Goal: Book appointment/travel/reservation

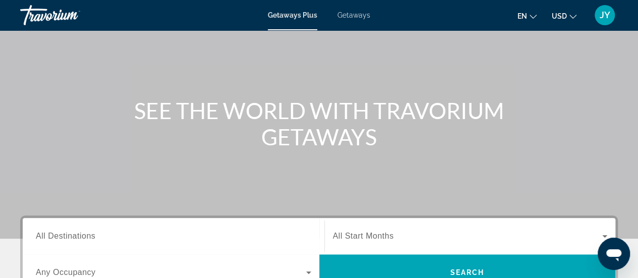
scroll to position [65, 0]
click at [357, 16] on span "Getaways" at bounding box center [354, 15] width 33 height 8
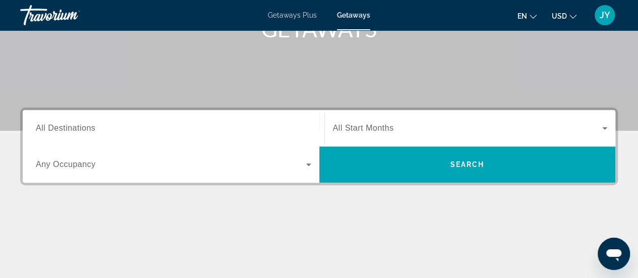
scroll to position [178, 0]
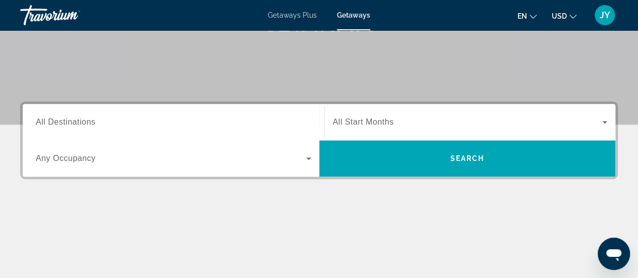
click at [117, 121] on input "Destination All Destinations" at bounding box center [173, 123] width 275 height 12
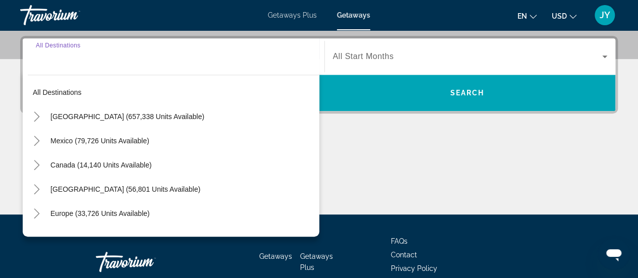
scroll to position [246, 0]
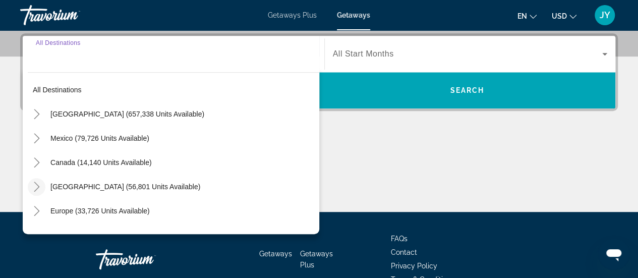
click at [37, 184] on icon "Toggle Caribbean & Atlantic Islands (56,801 units available)" at bounding box center [37, 187] width 6 height 10
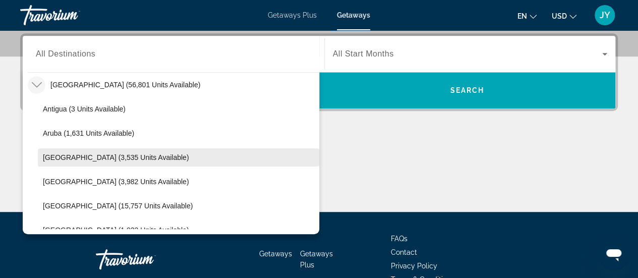
click at [57, 157] on span "[GEOGRAPHIC_DATA] (3,535 units available)" at bounding box center [116, 157] width 146 height 8
type input "**********"
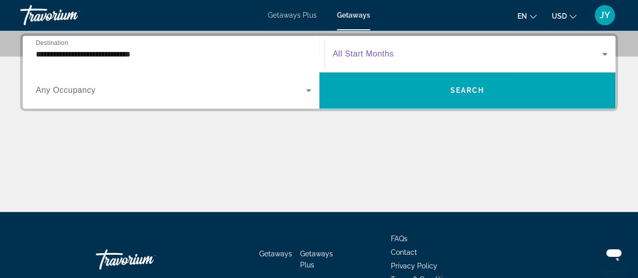
click at [397, 49] on span "Search widget" at bounding box center [468, 54] width 270 height 12
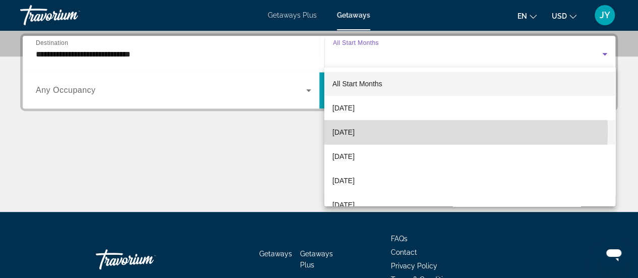
click at [347, 131] on span "[DATE]" at bounding box center [344, 132] width 22 height 12
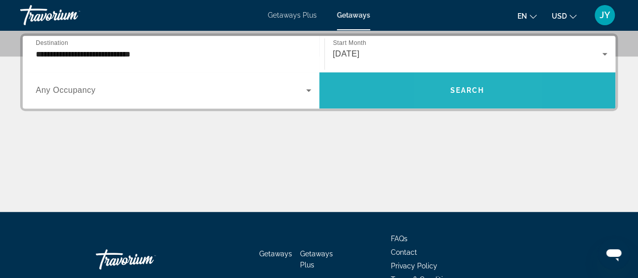
click at [451, 91] on span "Search" at bounding box center [467, 90] width 34 height 8
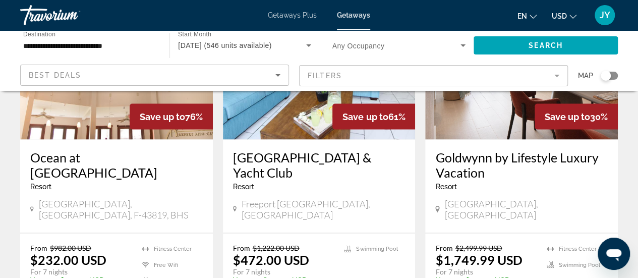
scroll to position [893, 0]
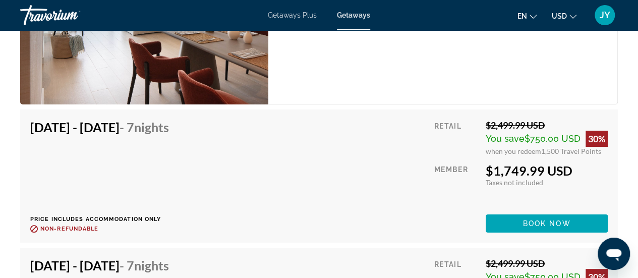
scroll to position [1990, 0]
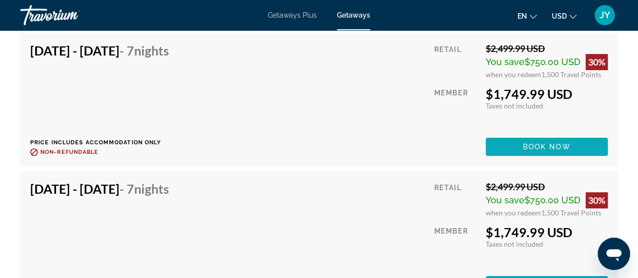
click at [529, 143] on span "Book now" at bounding box center [547, 147] width 48 height 8
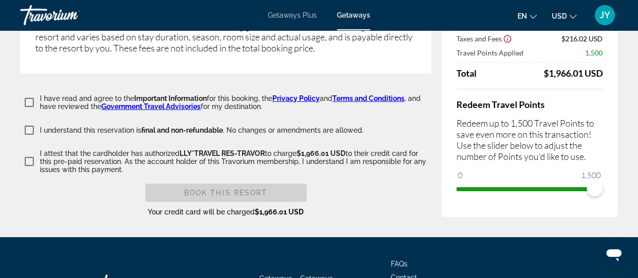
scroll to position [1768, 0]
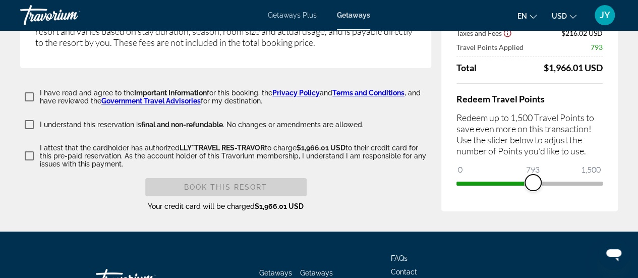
drag, startPoint x: 592, startPoint y: 169, endPoint x: 534, endPoint y: 171, distance: 58.1
click at [534, 175] on span "ngx-slider" at bounding box center [533, 183] width 16 height 16
drag, startPoint x: 537, startPoint y: 171, endPoint x: 634, endPoint y: 172, distance: 96.9
click at [388, 178] on div "Book this Resort Your credit card will be charged $1,966.01 USD" at bounding box center [225, 194] width 411 height 33
